Goal: Transaction & Acquisition: Book appointment/travel/reservation

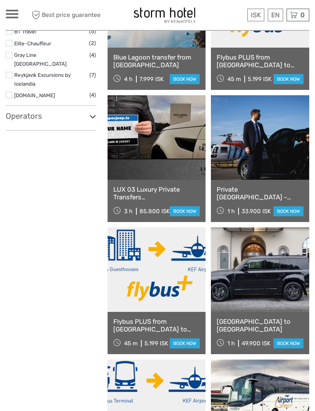
scroll to position [289, 0]
select select
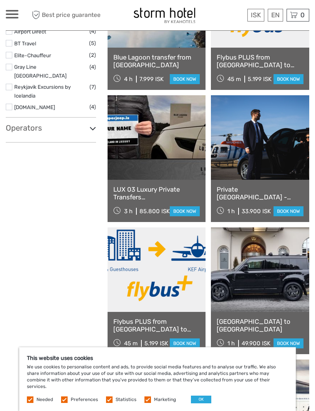
click at [303, 384] on link at bounding box center [260, 400] width 98 height 81
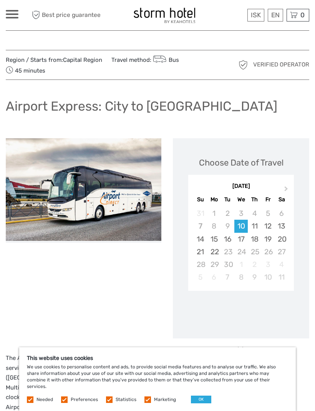
click at [120, 285] on div at bounding box center [84, 242] width 156 height 208
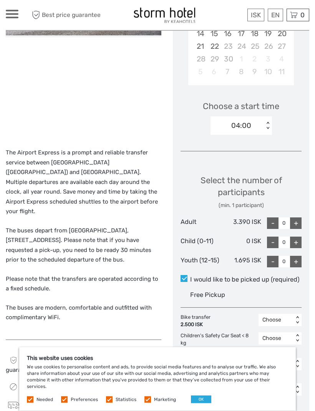
scroll to position [206, 0]
click at [309, 291] on div "Choose Date of Travel Next Month [DATE] Su Mo Tu We Th Fr Sa 31 1 2 3 4 5 6 7 8…" at bounding box center [241, 220] width 136 height 576
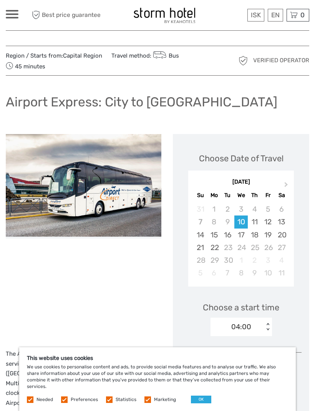
scroll to position [0, 0]
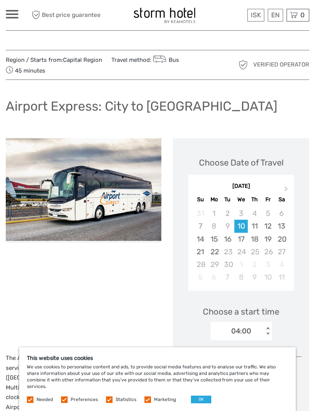
click at [0, 0] on link "$" at bounding box center [0, 0] width 0 height 0
click at [0, 0] on link "English" at bounding box center [0, 0] width 0 height 0
click at [0, 0] on link "$" at bounding box center [0, 0] width 0 height 0
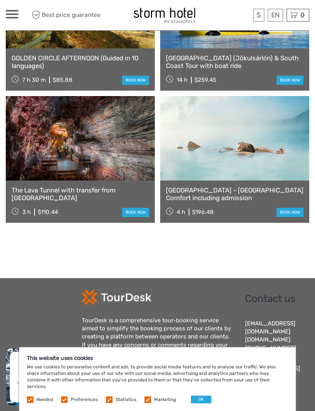
scroll to position [825, 0]
